Goal: Information Seeking & Learning: Learn about a topic

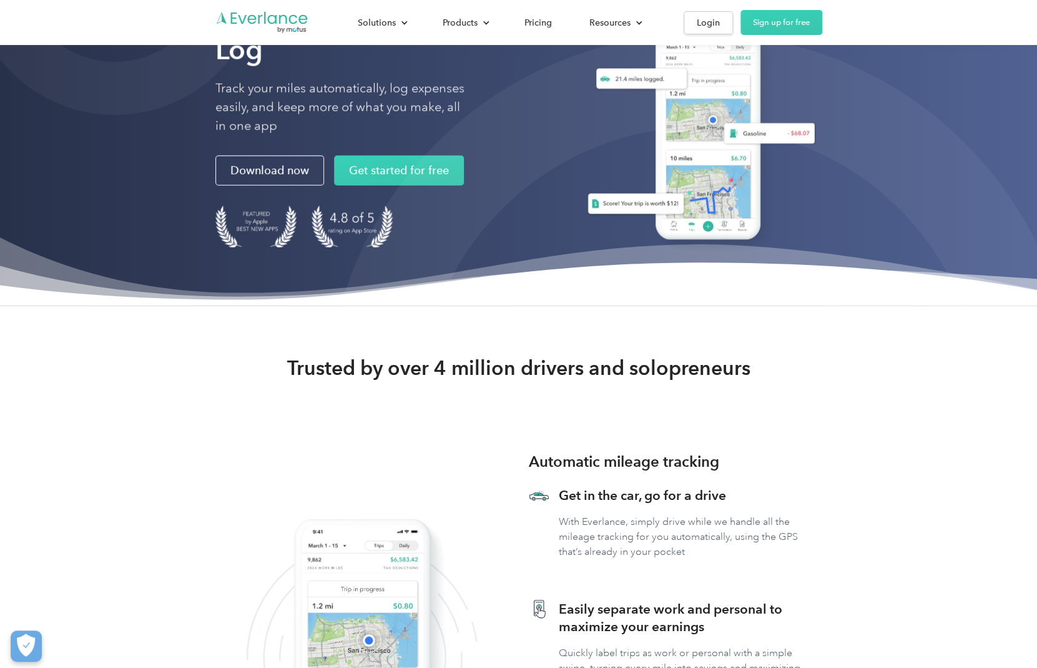
scroll to position [62, 0]
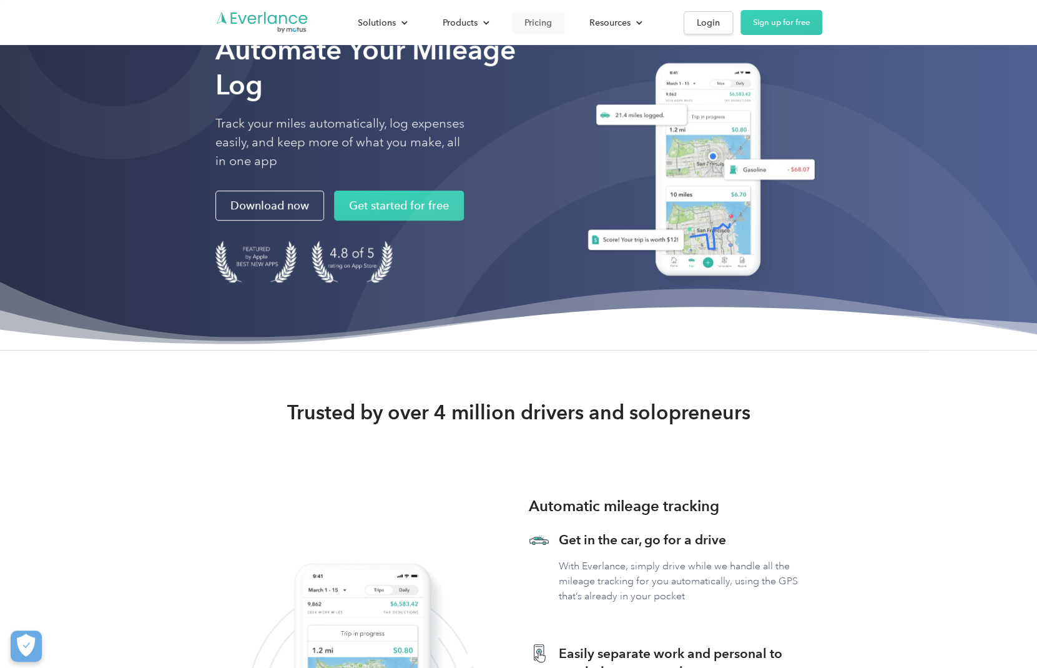
click at [526, 26] on div "Pricing" at bounding box center [538, 23] width 27 height 16
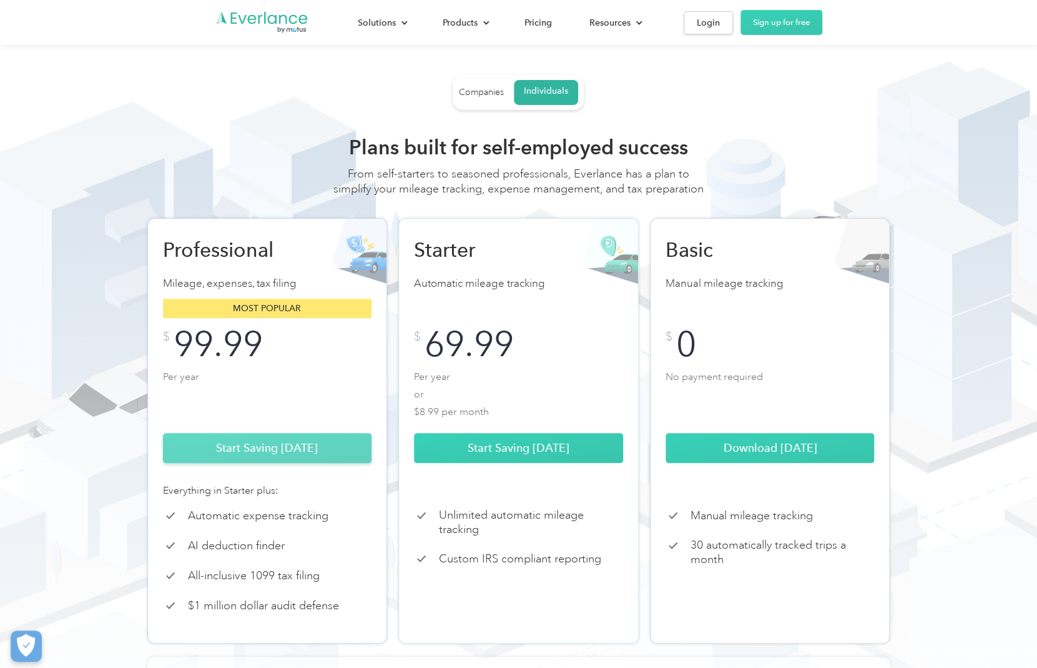
click at [313, 455] on link "Start Saving Today" at bounding box center [267, 448] width 209 height 30
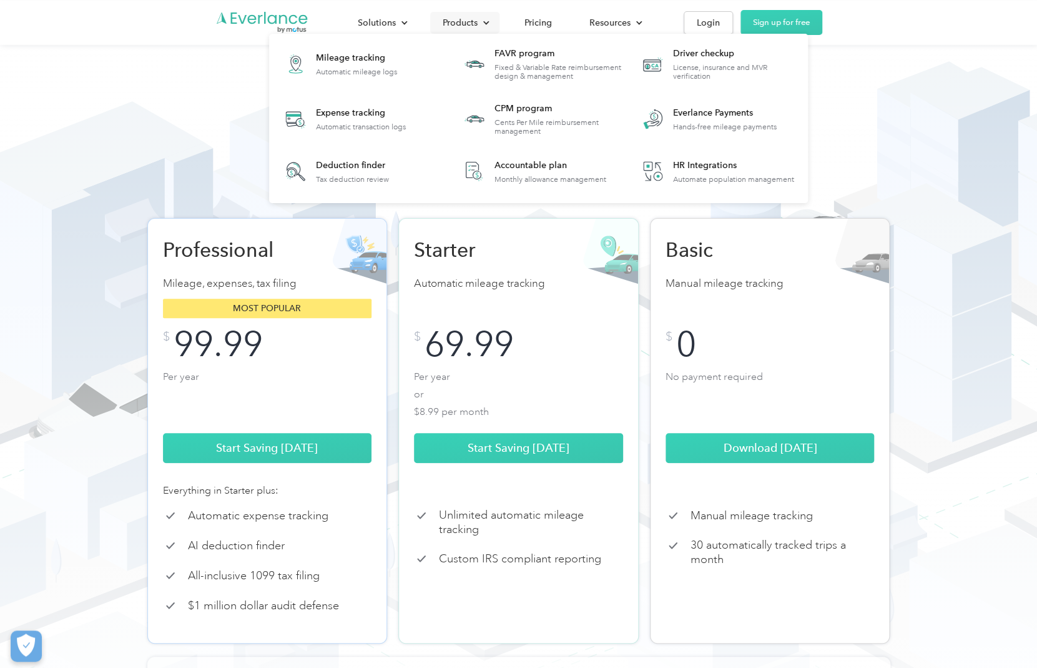
click at [478, 19] on div "Products" at bounding box center [464, 23] width 69 height 22
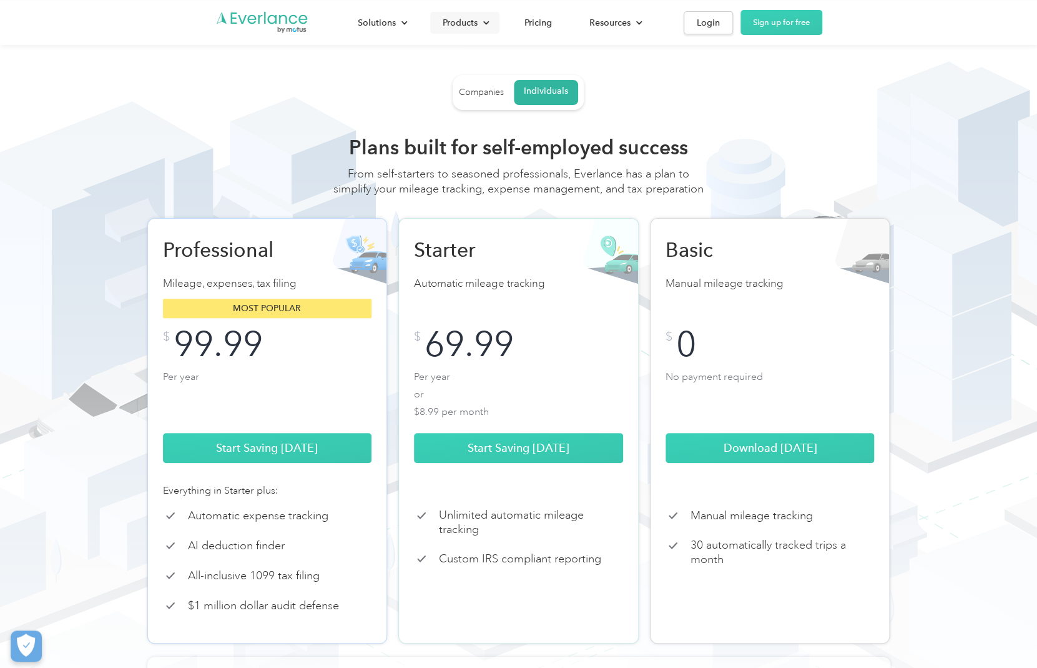
click at [478, 19] on div "Products" at bounding box center [464, 23] width 69 height 22
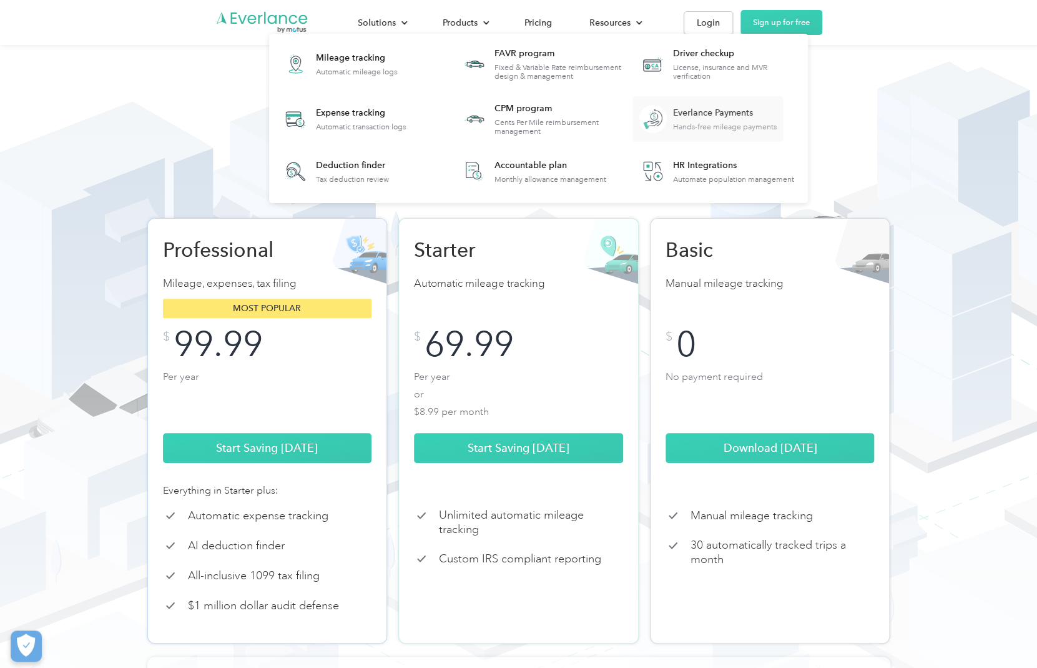
click at [674, 109] on div "Everlance Payments" at bounding box center [725, 113] width 104 height 12
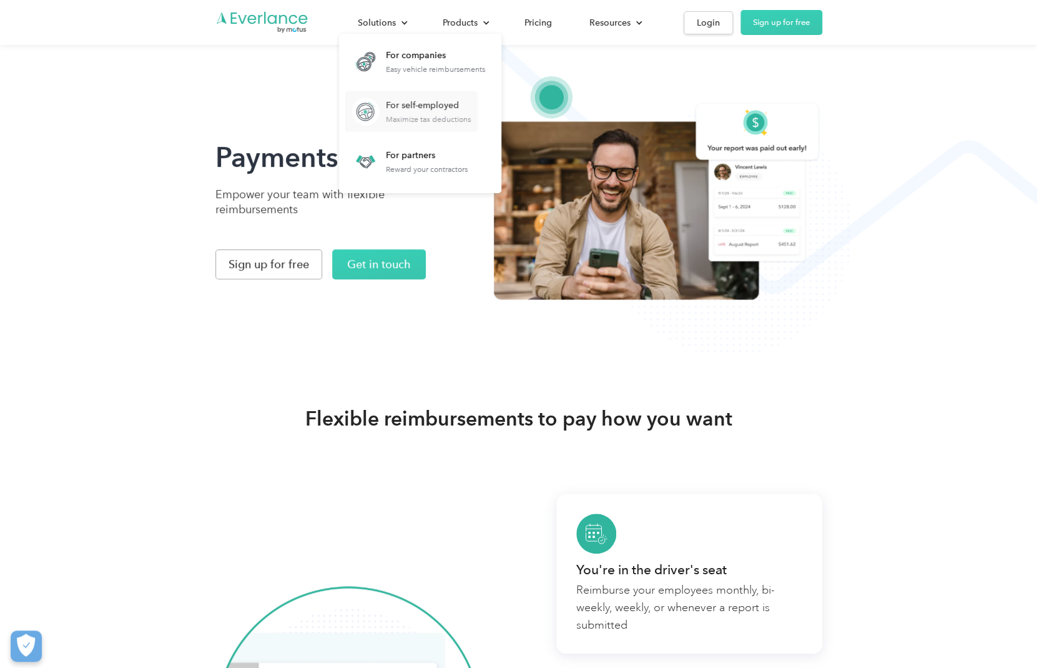
click at [422, 113] on div "For self-employed Maximize tax deductions" at bounding box center [428, 111] width 85 height 24
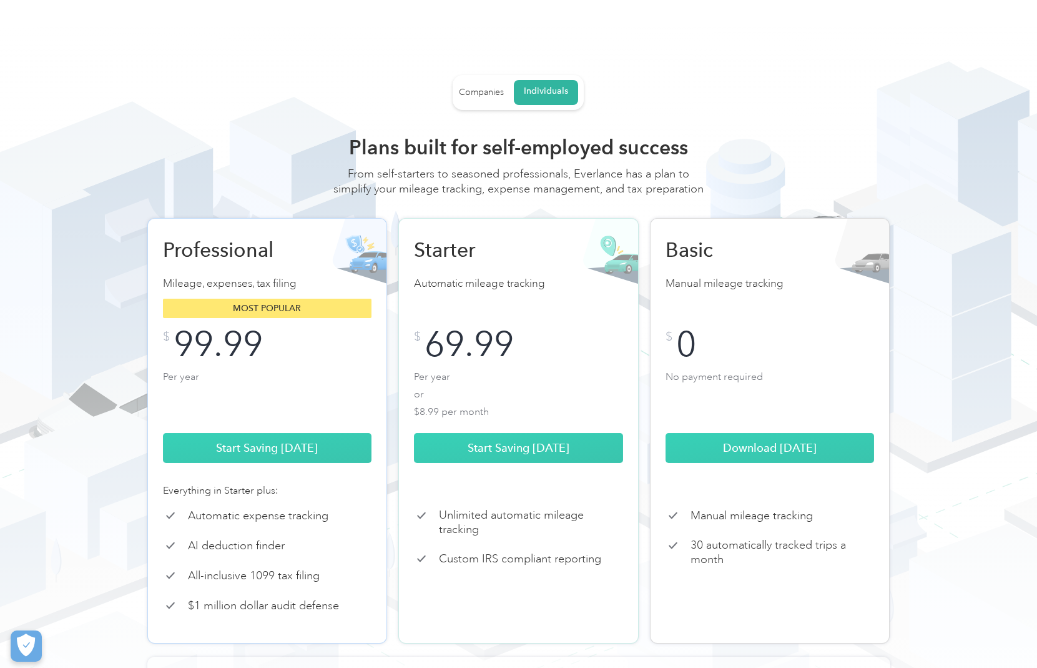
scroll to position [307, 0]
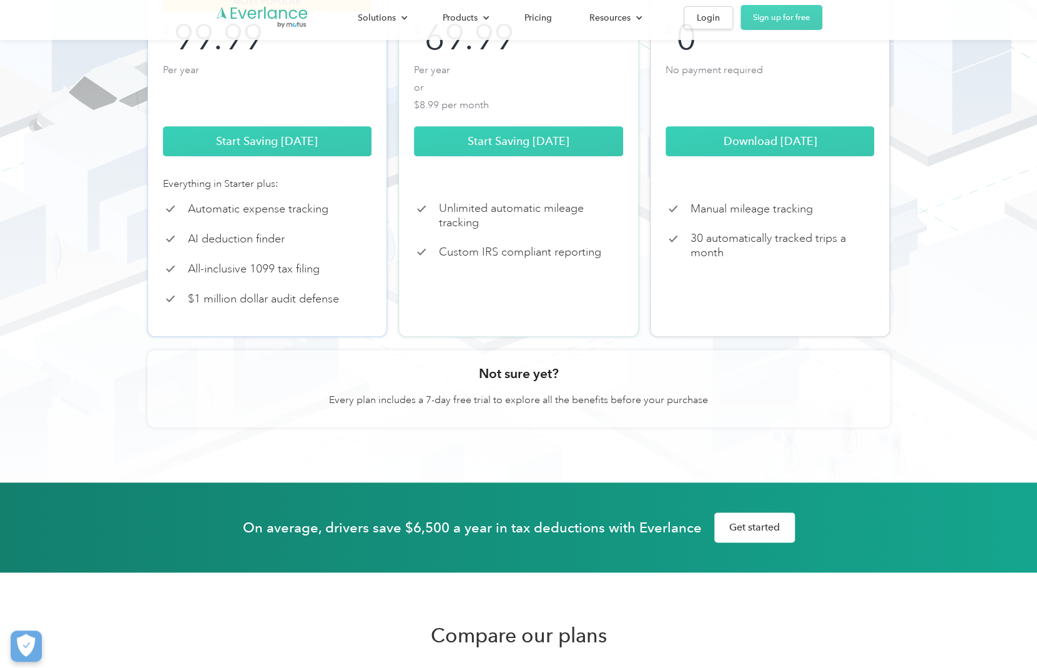
click at [226, 276] on p "All-inclusive 1099 tax filing" at bounding box center [254, 269] width 132 height 14
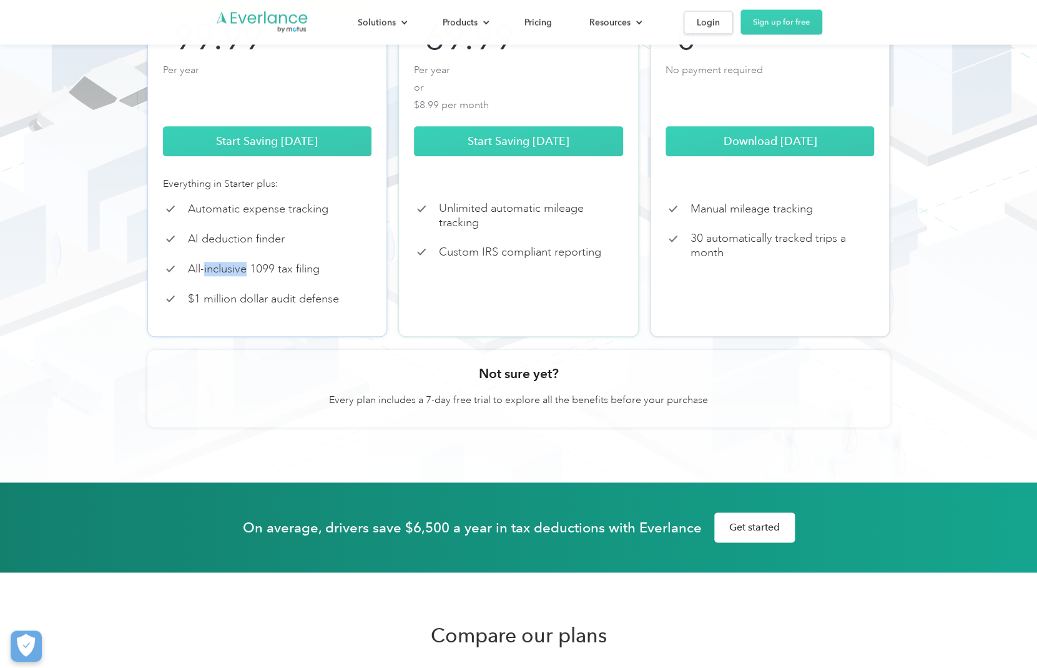
click at [226, 276] on p "All-inclusive 1099 tax filing" at bounding box center [254, 269] width 132 height 14
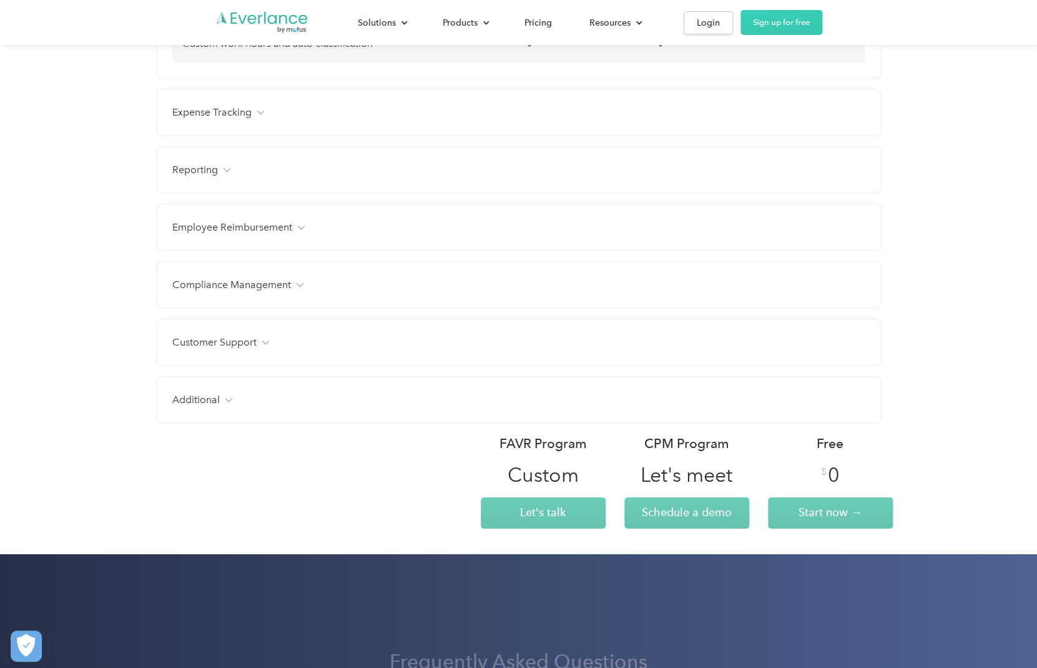
scroll to position [1544, 0]
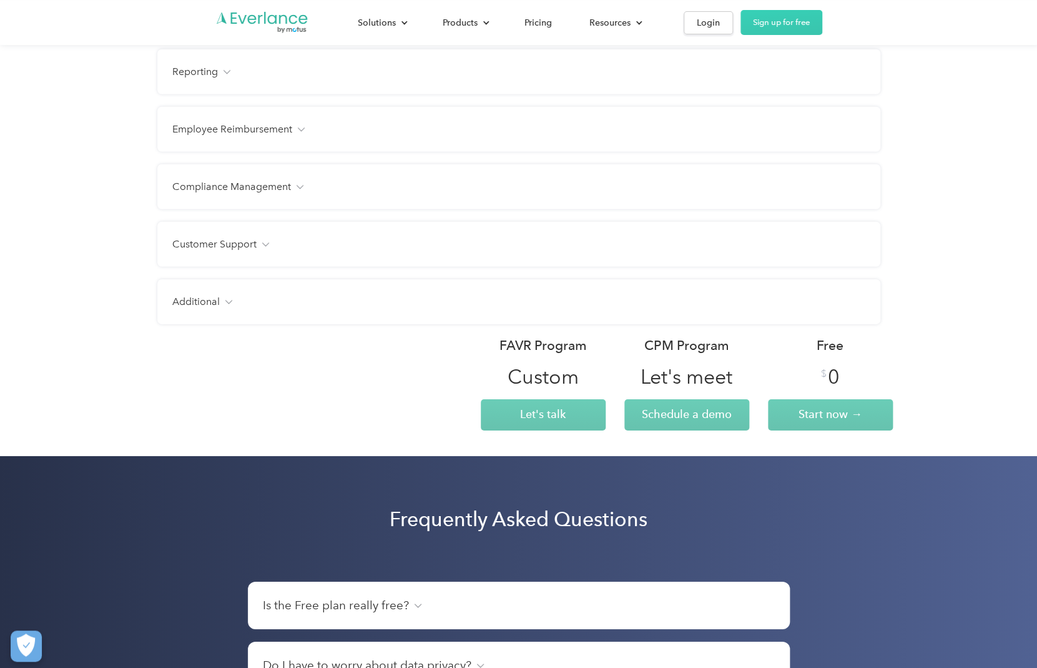
click at [247, 209] on div "Compliance Management IRS-compliant mileage logs Driver’s license verification …" at bounding box center [518, 186] width 723 height 45
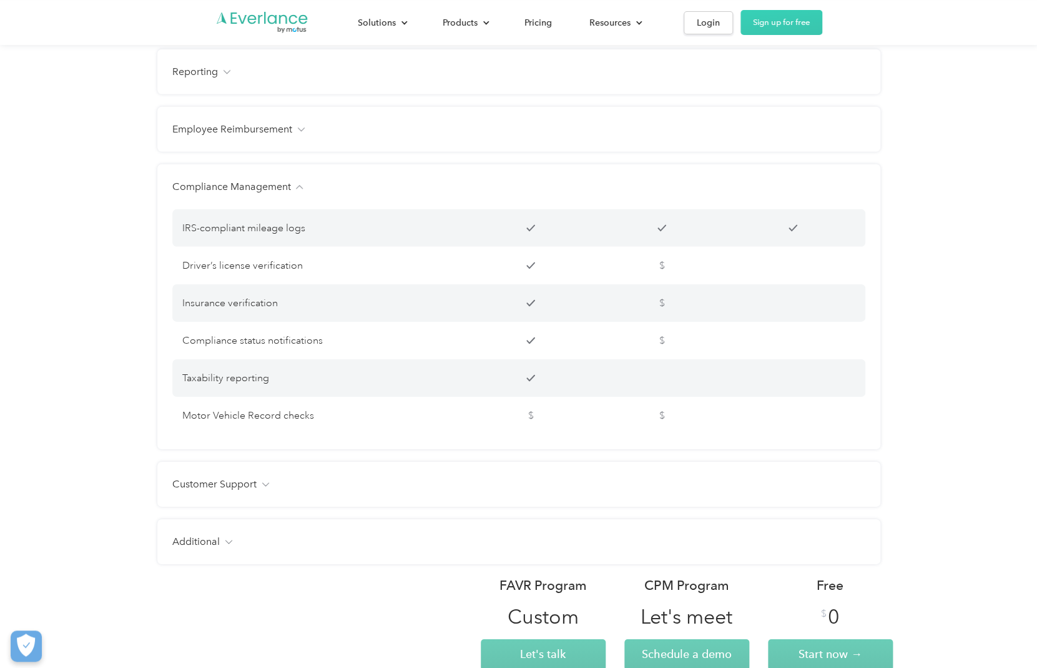
click at [241, 152] on div "Employee Reimbursement Tax-free benefit Customizable mileage rates Customizable…" at bounding box center [518, 129] width 723 height 45
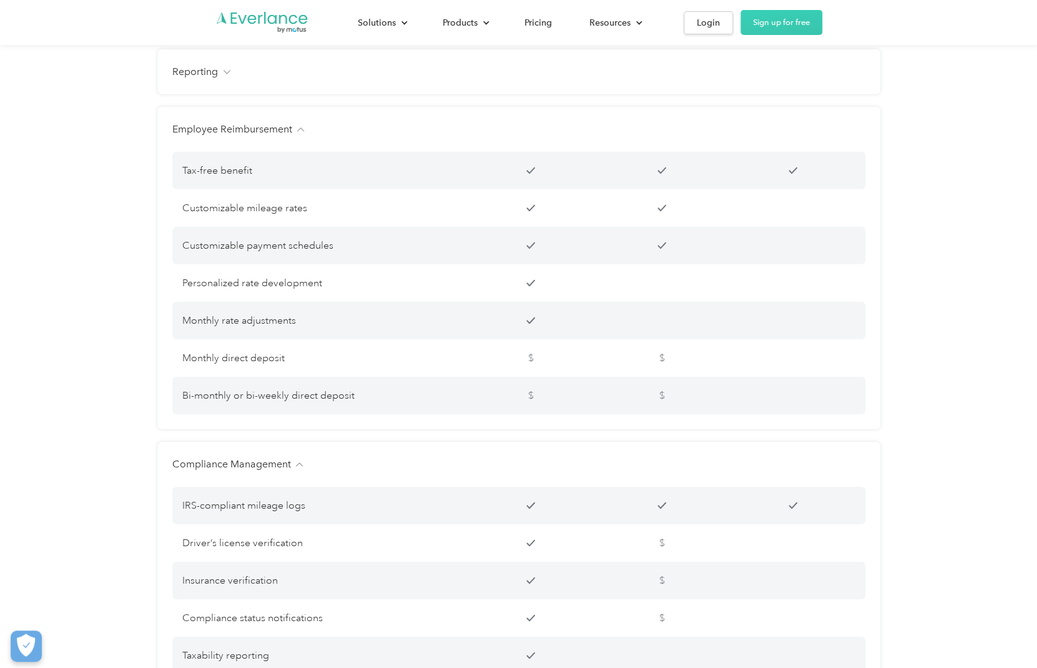
scroll to position [1546, 0]
click at [240, 134] on div "Employee Reimbursement Tax-free benefit Customizable mileage rates Customizable…" at bounding box center [518, 267] width 723 height 322
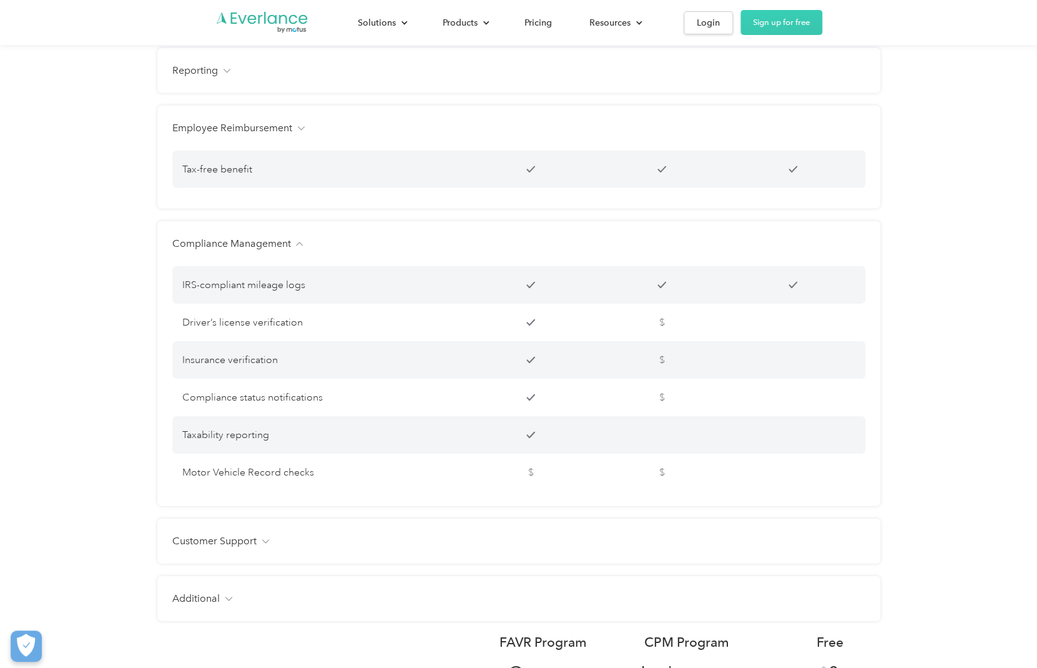
click at [240, 134] on div "Employee Reimbursement Tax-free benefit Customizable mileage rates Customizable…" at bounding box center [518, 157] width 723 height 103
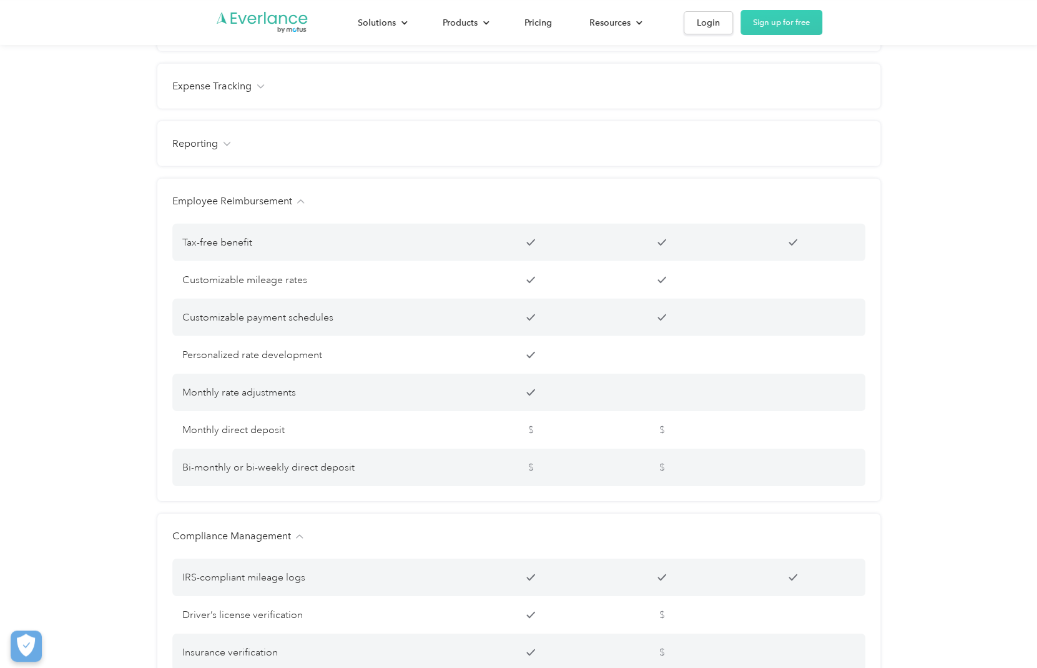
scroll to position [1464, 0]
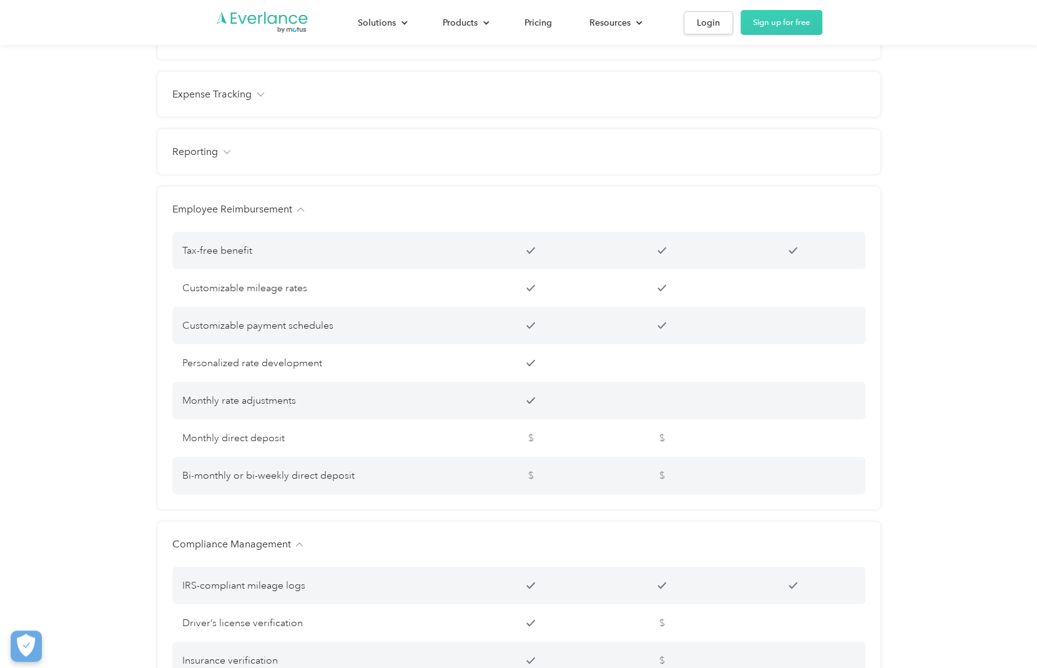
click at [225, 157] on div "Reporting Management dashboard Instant trip and expense visibility Full route m…" at bounding box center [518, 151] width 723 height 45
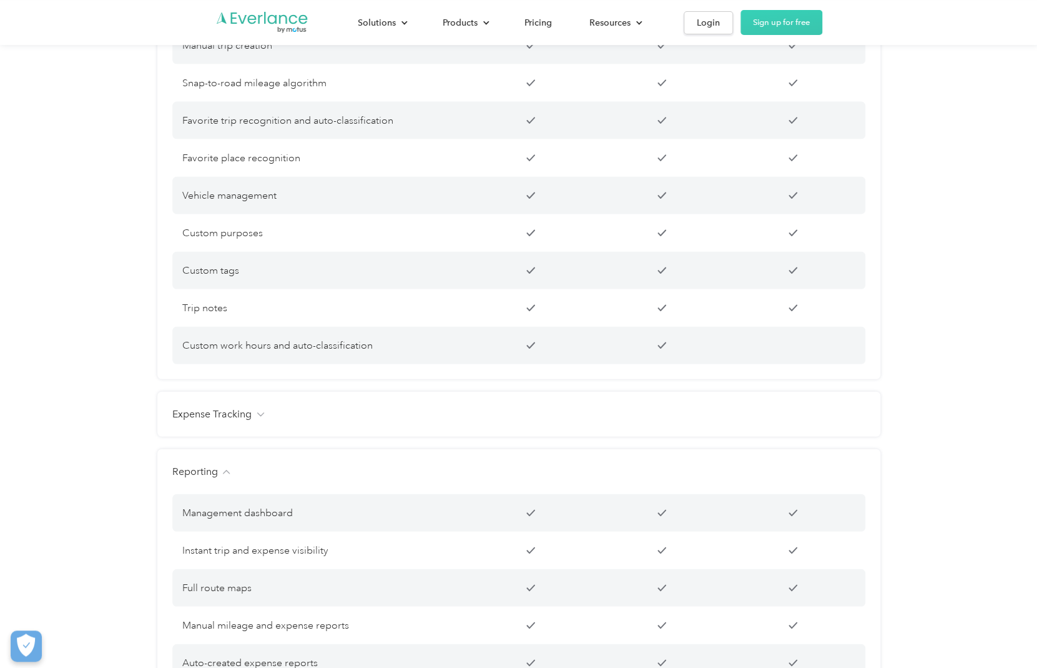
scroll to position [1095, 0]
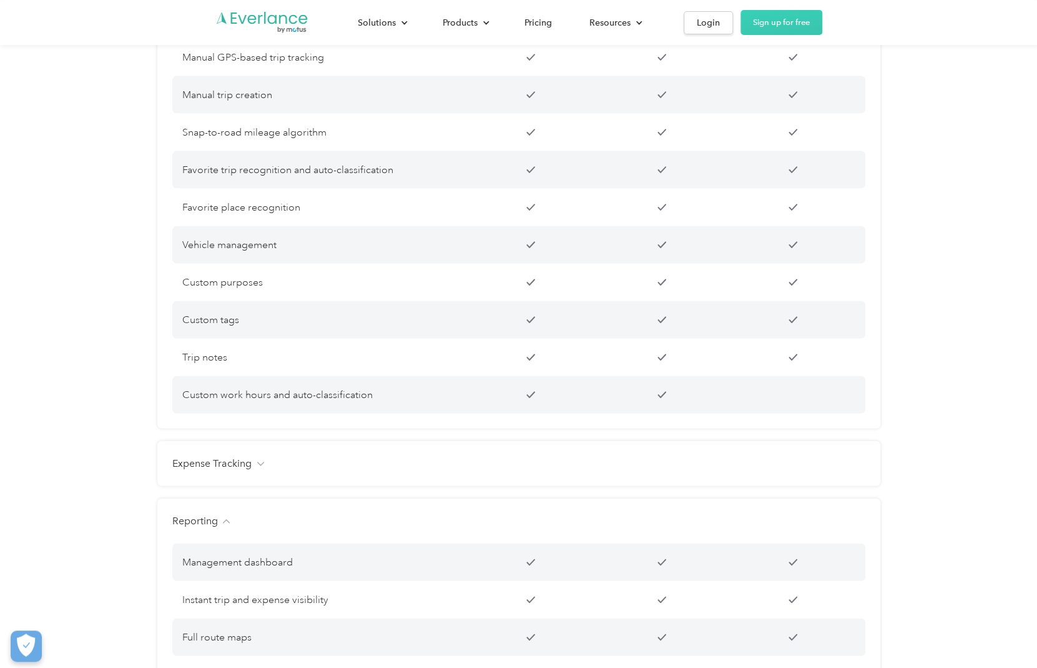
click at [260, 471] on div "Expense Tracking" at bounding box center [518, 463] width 693 height 15
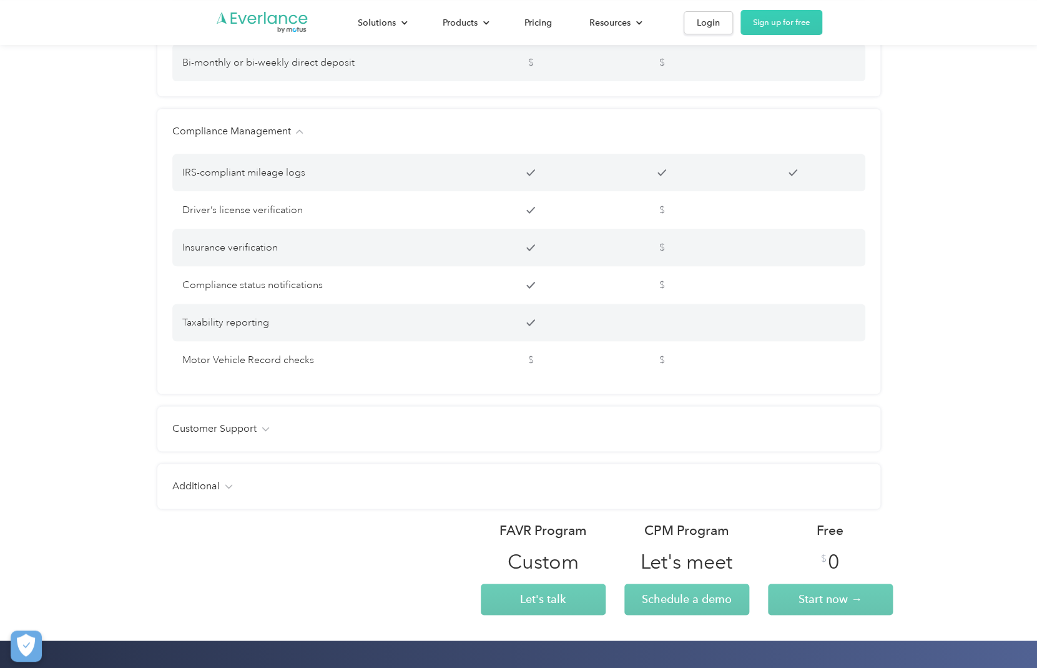
scroll to position [2769, 0]
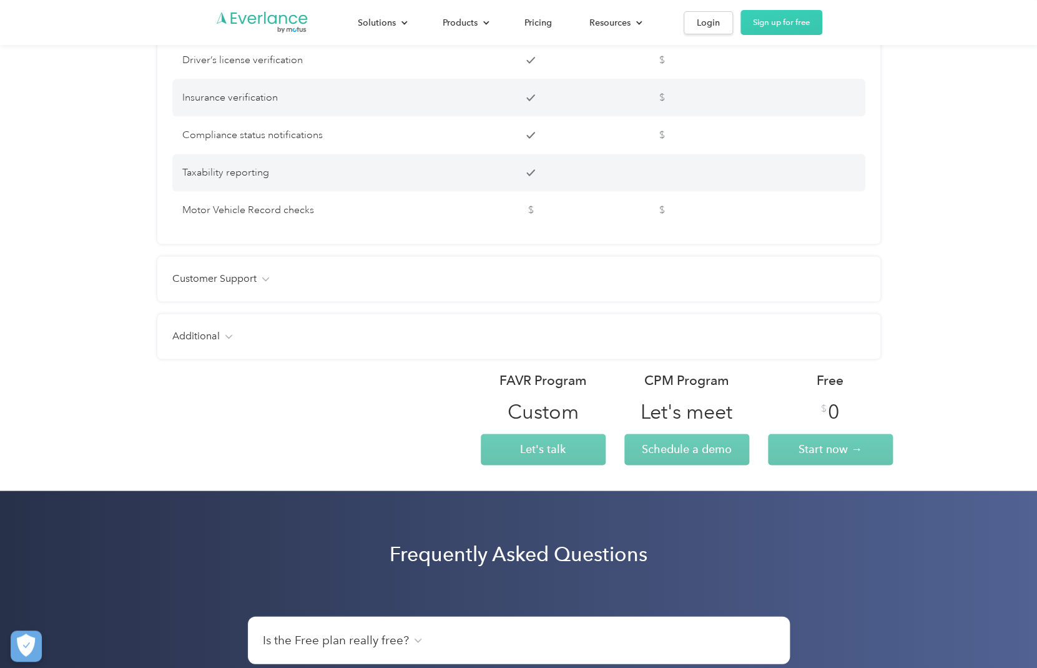
click at [282, 301] on div "Customer Support Email Phone Chat Live user training Named Customer Success Man…" at bounding box center [518, 278] width 723 height 45
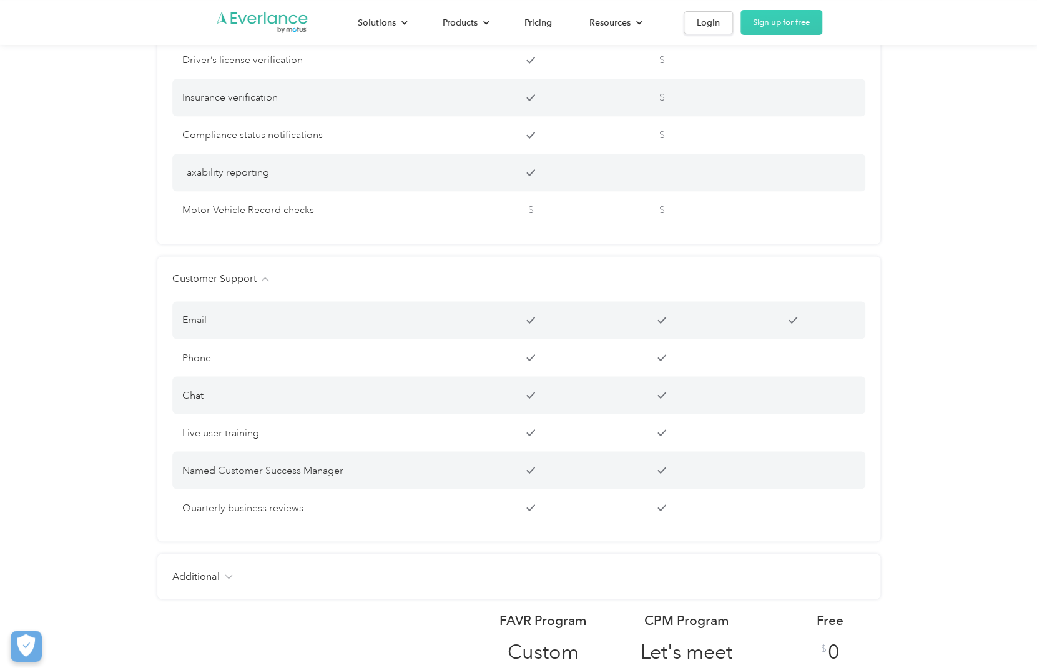
click at [271, 577] on div "Additional Users Unlimited Unlimited Up to 15 Free manager and admin-only licen…" at bounding box center [518, 575] width 723 height 45
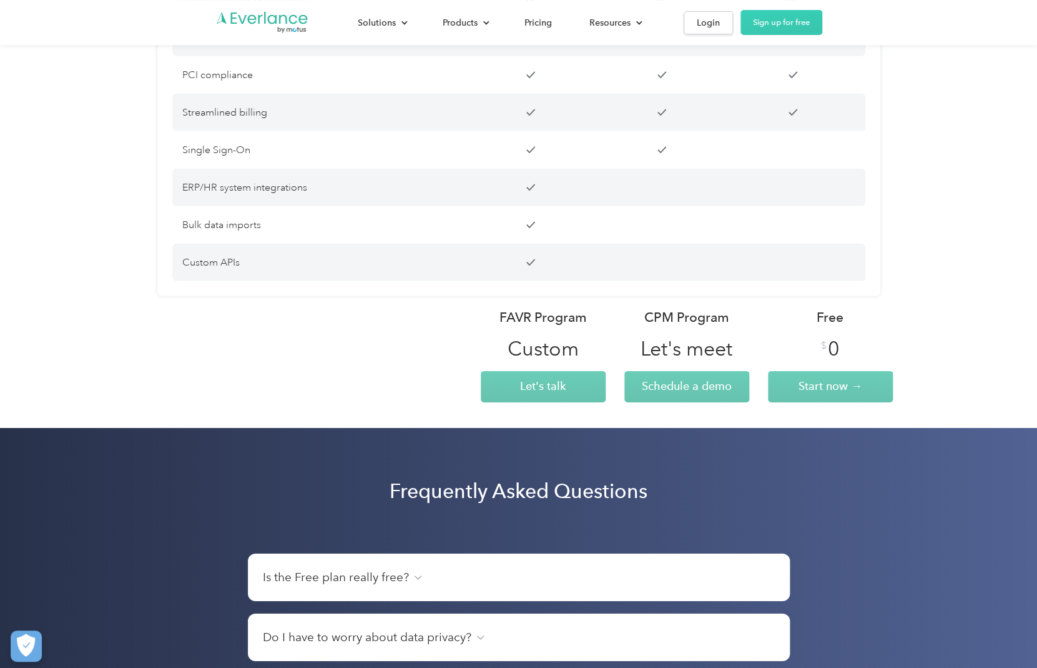
scroll to position [3612, 0]
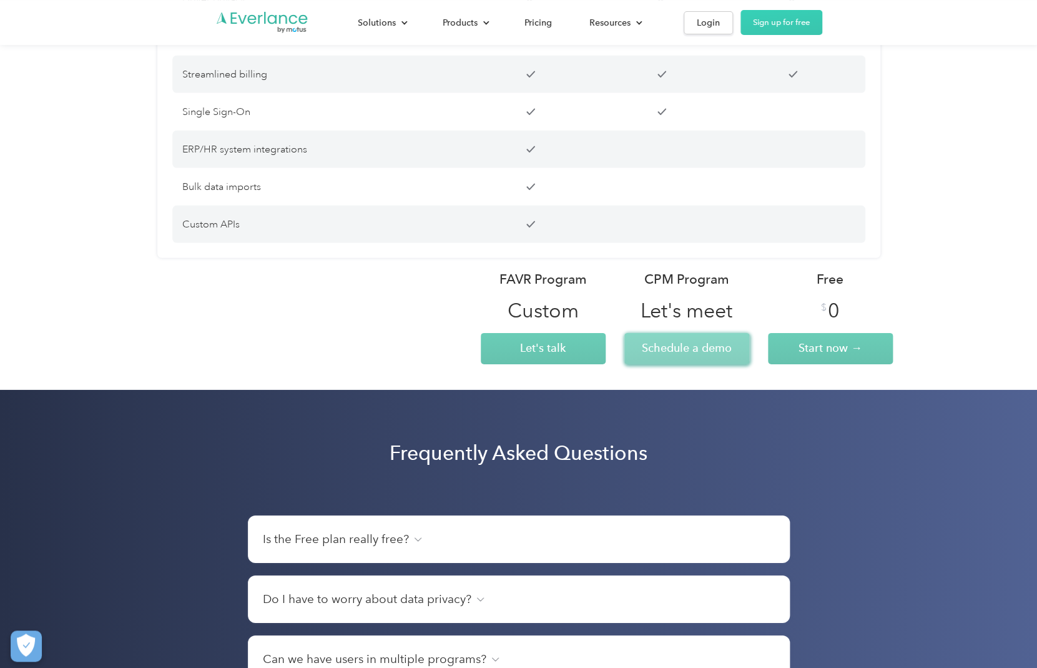
drag, startPoint x: 731, startPoint y: 316, endPoint x: 696, endPoint y: 348, distance: 47.3
click at [696, 348] on div "CPM Program $ Let's meet Schedule a demo" at bounding box center [687, 317] width 125 height 94
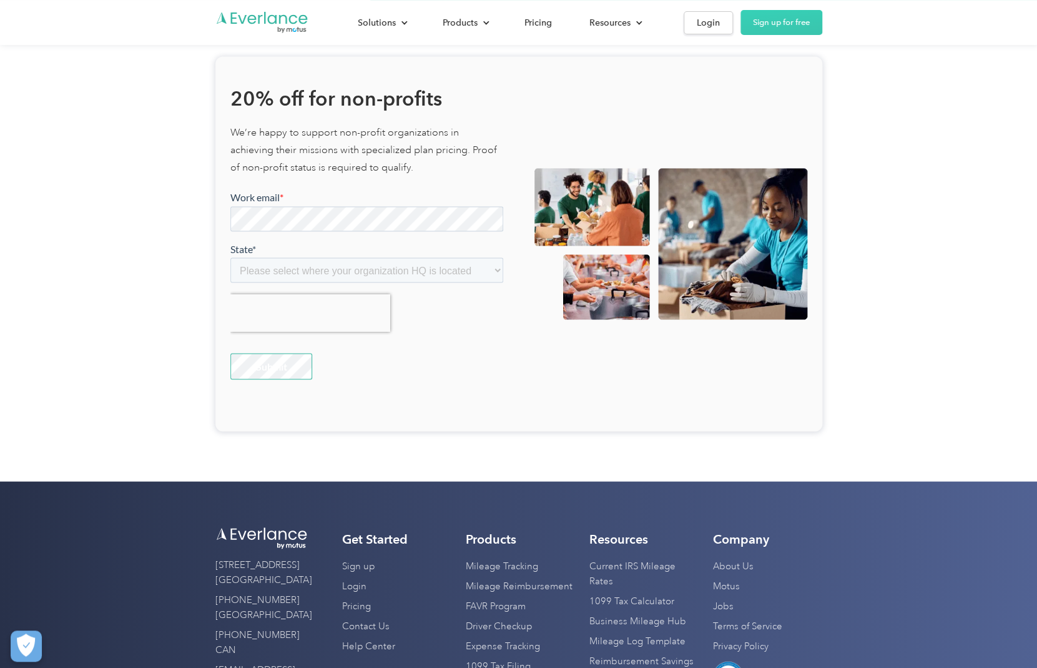
scroll to position [5177, 0]
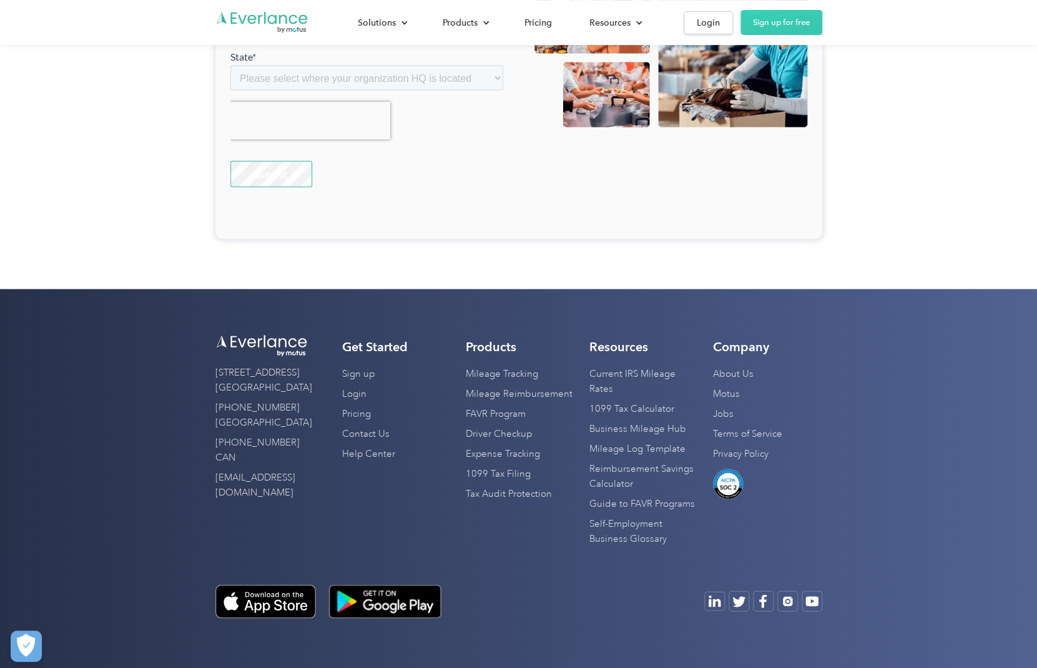
click at [633, 409] on link "1099 Tax Calculator" at bounding box center [632, 408] width 85 height 20
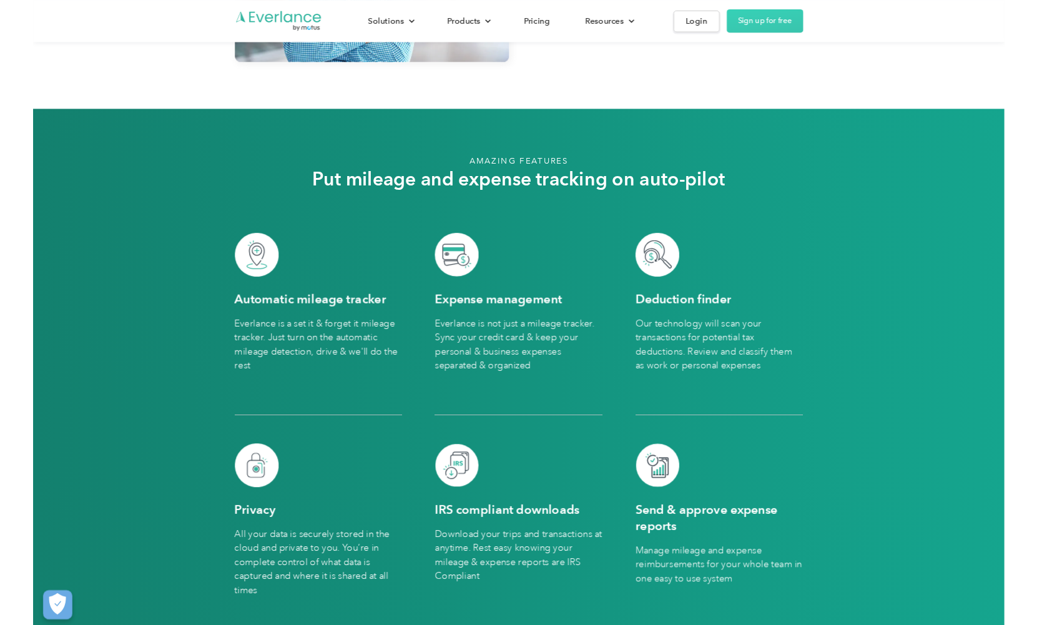
scroll to position [2810, 0]
